Goal: Communication & Community: Participate in discussion

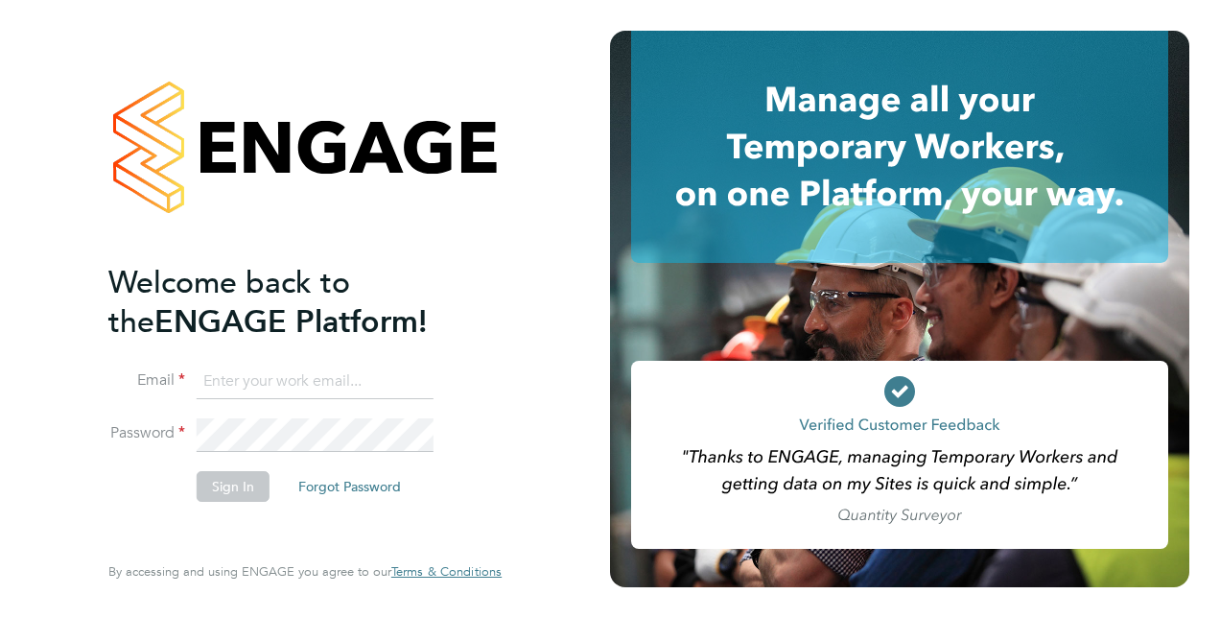
type input "[PERSON_NAME][EMAIL_ADDRESS][DOMAIN_NAME]"
click at [212, 482] on button "Sign In" at bounding box center [233, 486] width 73 height 31
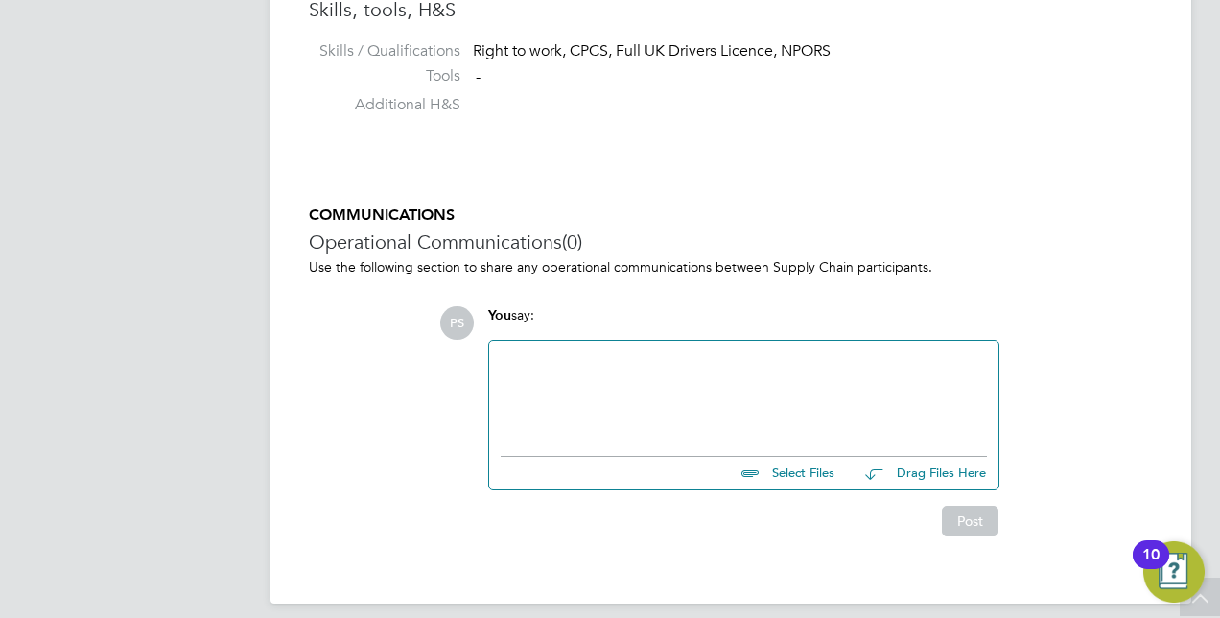
scroll to position [2869, 0]
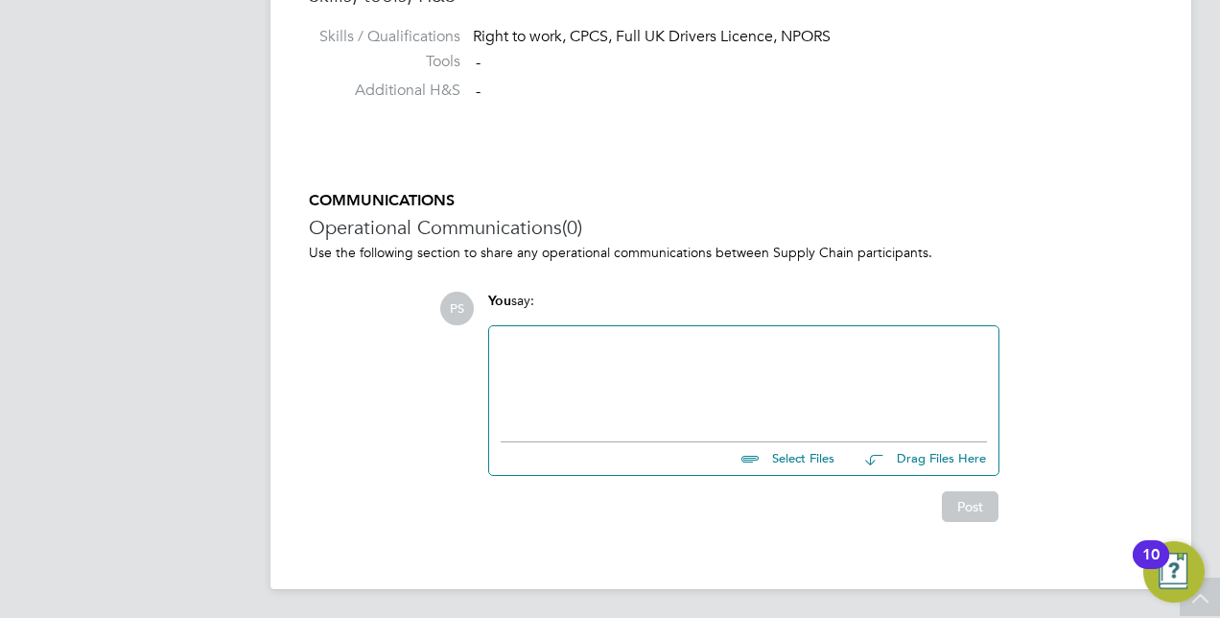
click at [574, 363] on div at bounding box center [744, 379] width 486 height 82
click at [686, 347] on div "Can this be extended until january" at bounding box center [744, 379] width 486 height 82
click at [666, 347] on div "Can this be extended until january" at bounding box center [744, 379] width 486 height 82
click at [760, 351] on div "Can this be extended until January" at bounding box center [744, 379] width 486 height 82
click at [978, 499] on button "Post" at bounding box center [970, 506] width 57 height 31
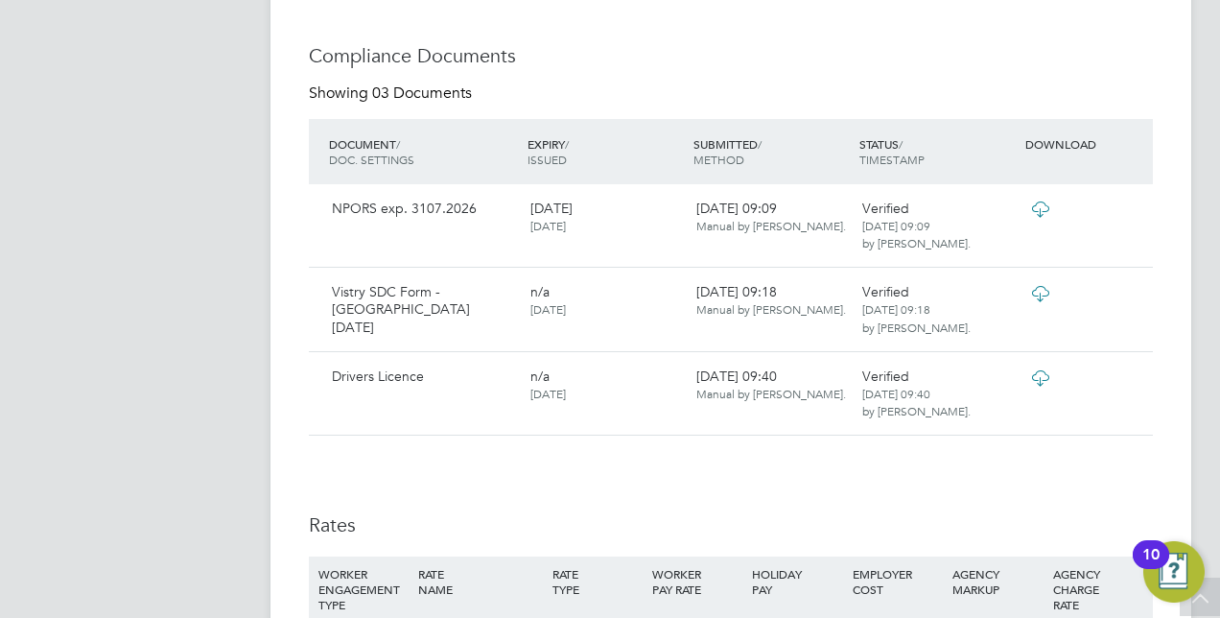
scroll to position [1812, 0]
